Goal: Check status

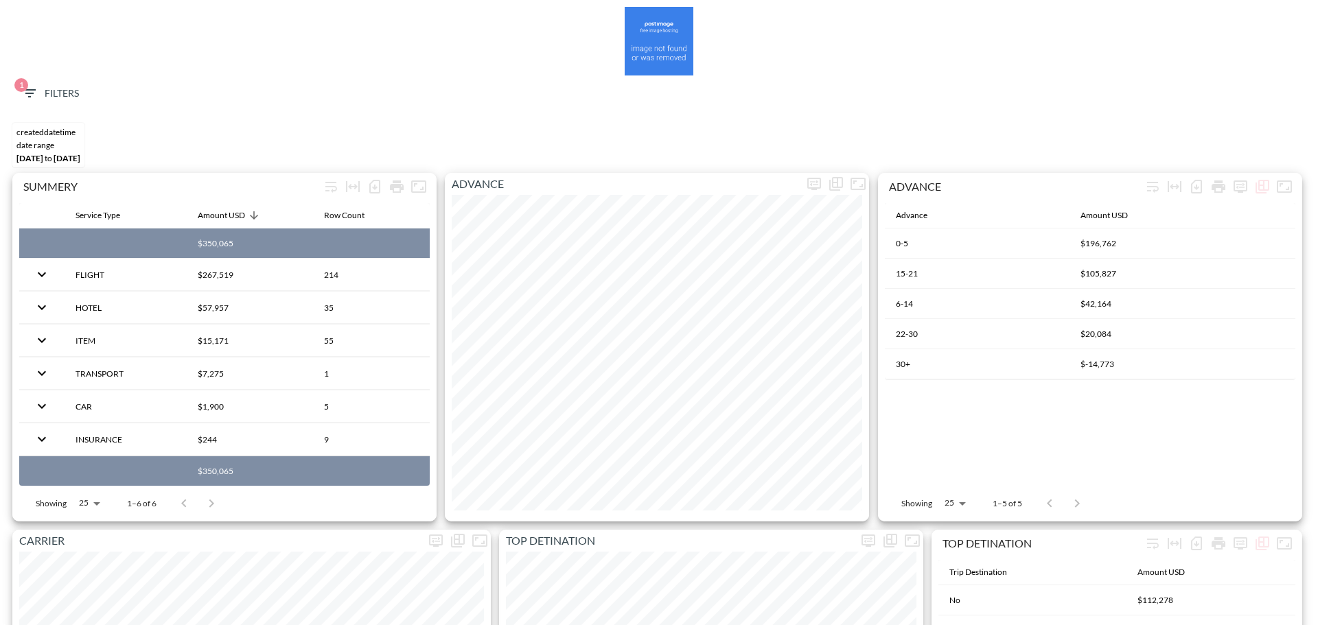
click at [32, 85] on icon "button" at bounding box center [29, 93] width 16 height 16
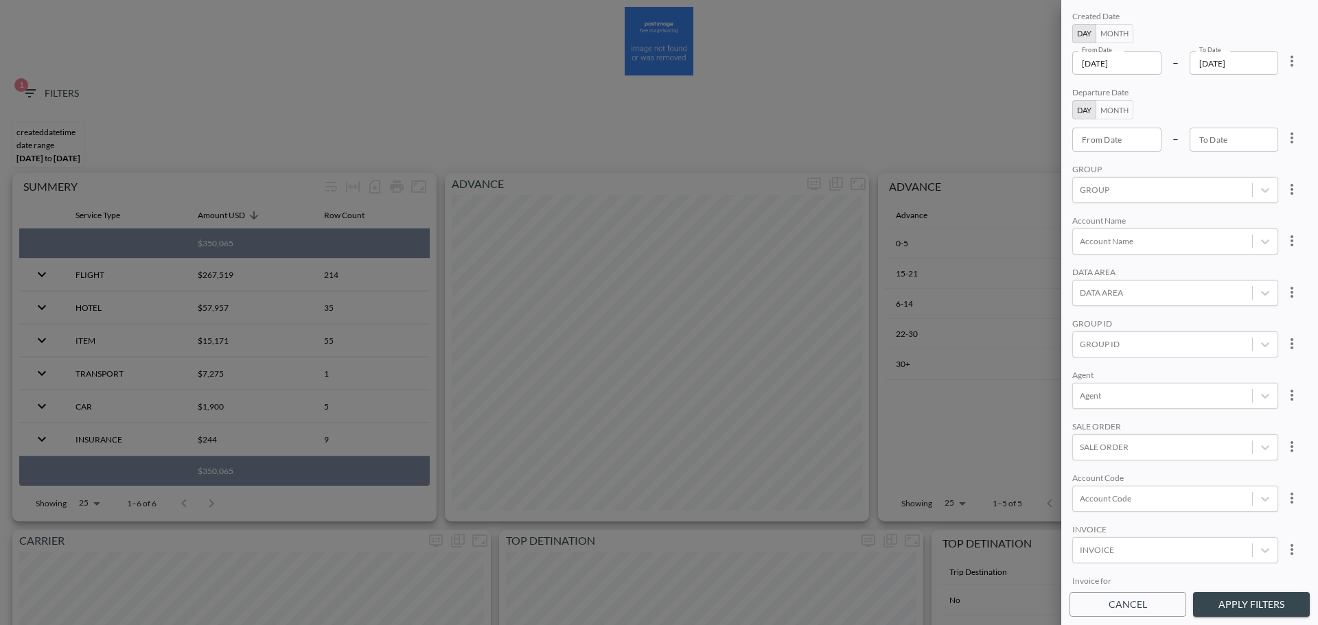
click at [1145, 63] on input "[DATE]" at bounding box center [1116, 62] width 89 height 23
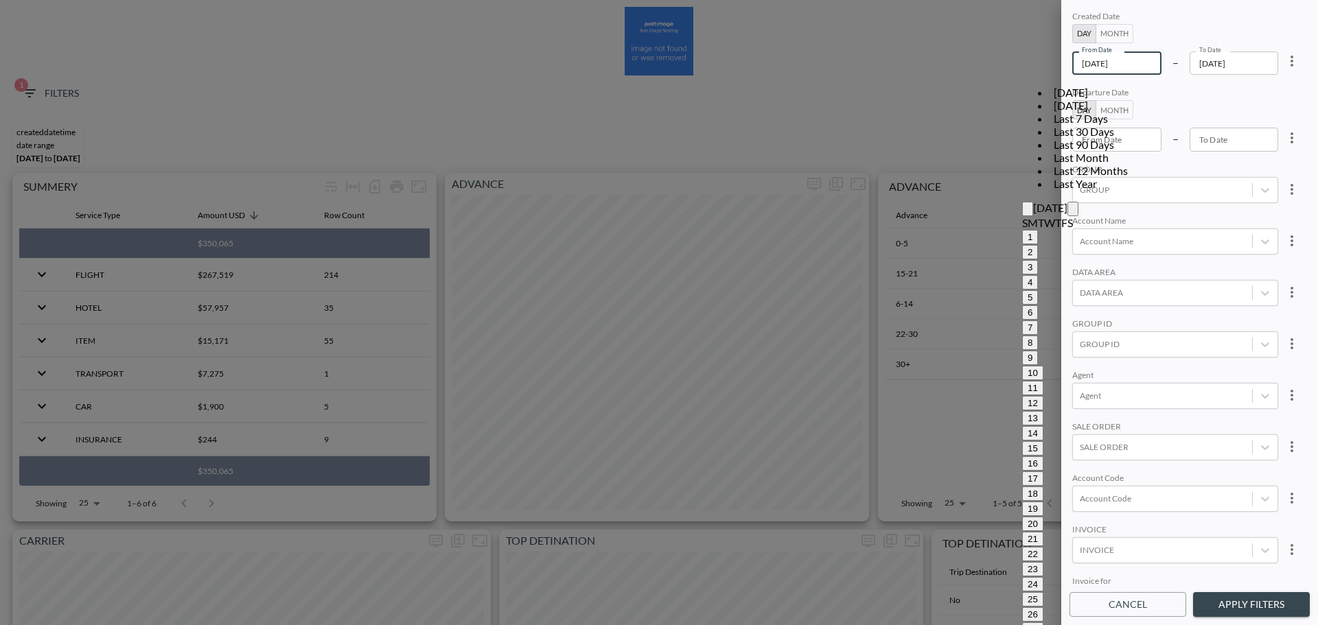
click at [1022, 202] on button "Previous month" at bounding box center [1027, 209] width 11 height 14
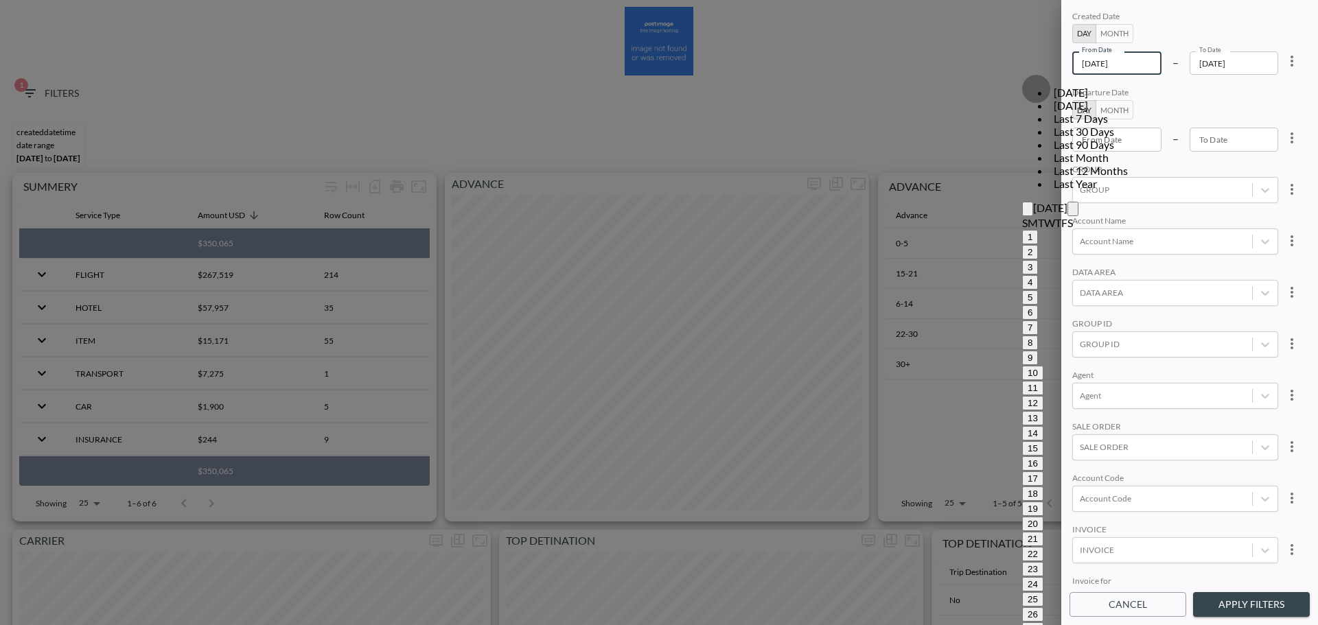
click at [1022, 202] on button "Previous month" at bounding box center [1027, 209] width 11 height 14
click at [1022, 230] on button "1" at bounding box center [1030, 237] width 16 height 14
type input "[DATE]"
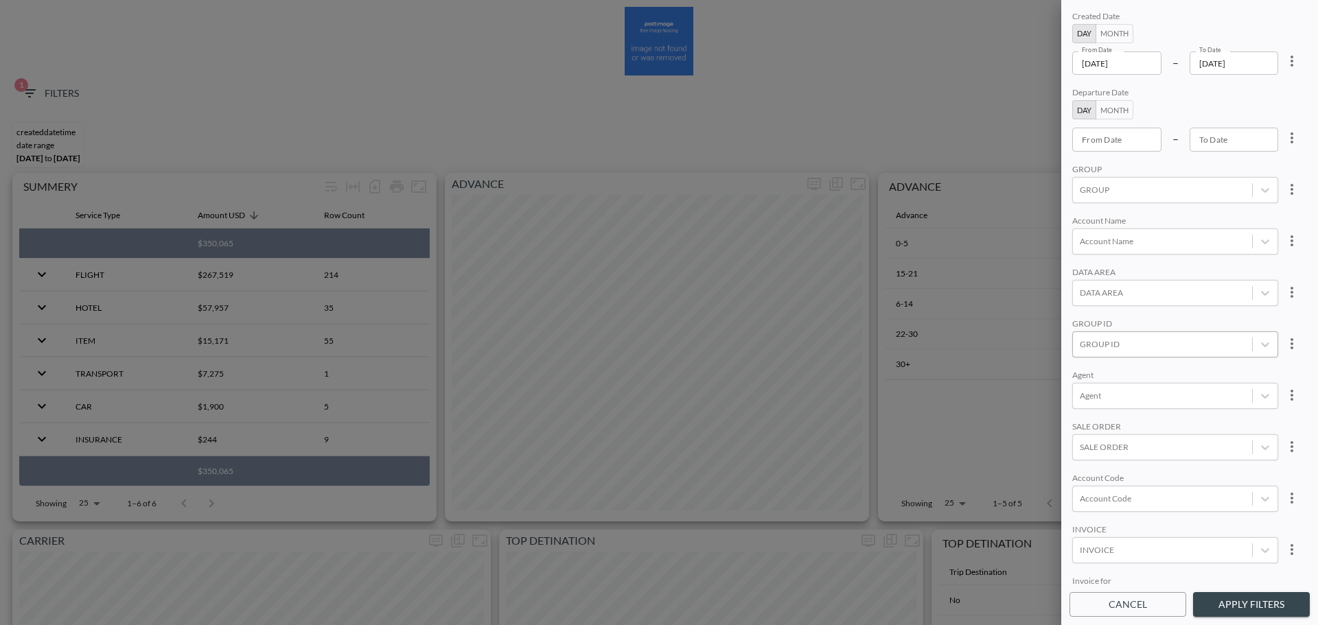
scroll to position [69, 0]
click at [1118, 266] on div "GROUP ID" at bounding box center [1175, 276] width 206 height 26
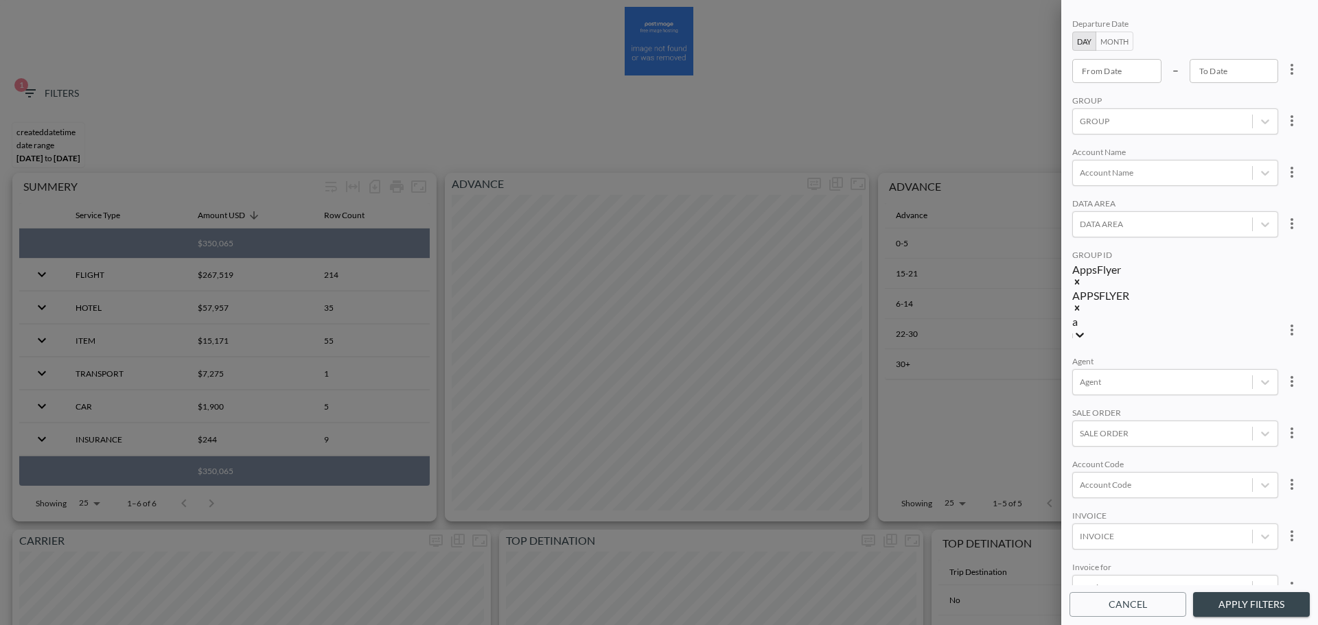
scroll to position [961, 0]
type input "a"
click at [1280, 297] on button "more" at bounding box center [1291, 310] width 27 height 27
click at [1240, 301] on li "Clear" at bounding box center [1241, 306] width 124 height 25
click at [1204, 259] on div "GROUP ID" at bounding box center [1175, 256] width 206 height 13
